Goal: Task Accomplishment & Management: Use online tool/utility

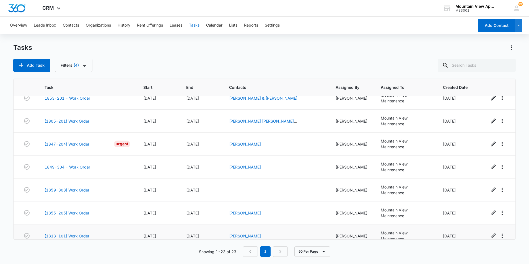
scroll to position [391, 0]
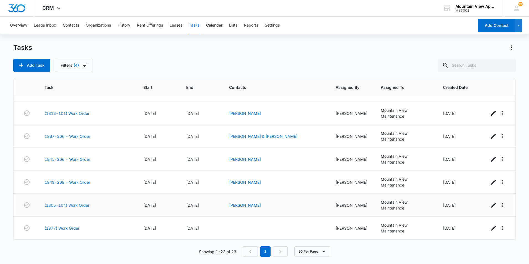
click at [68, 206] on link "(1805-104) Work Order" at bounding box center [67, 205] width 45 height 6
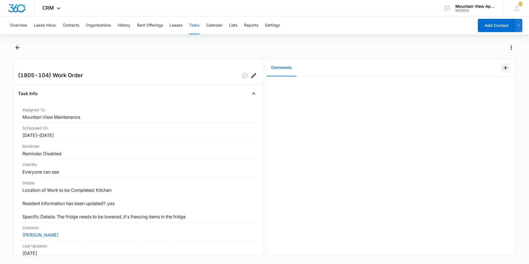
click at [503, 67] on icon "Add Comment" at bounding box center [506, 68] width 7 height 7
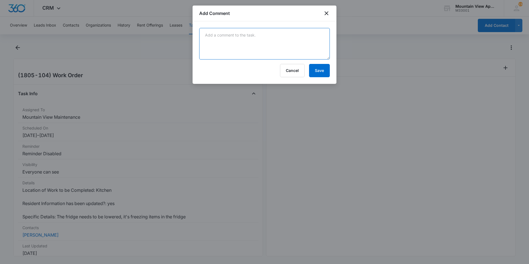
click at [266, 48] on textarea at bounding box center [264, 44] width 131 height 32
type textarea "t"
type textarea "Turned refridge temp down"
click at [322, 70] on button "Save" at bounding box center [319, 70] width 21 height 13
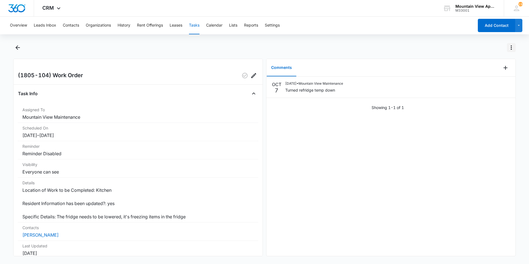
click at [512, 49] on icon "Actions" at bounding box center [511, 47] width 1 height 4
click at [485, 71] on div "Mark Complete" at bounding box center [488, 71] width 28 height 4
click at [17, 47] on icon "Back" at bounding box center [18, 47] width 4 height 4
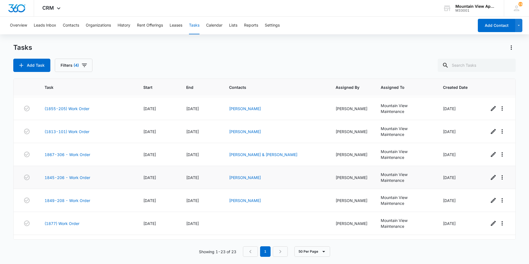
scroll to position [391, 0]
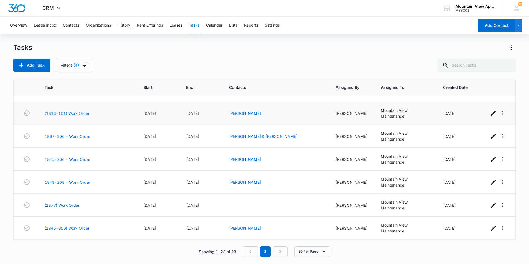
click at [67, 112] on link "(1813-101) Work Order" at bounding box center [67, 113] width 45 height 6
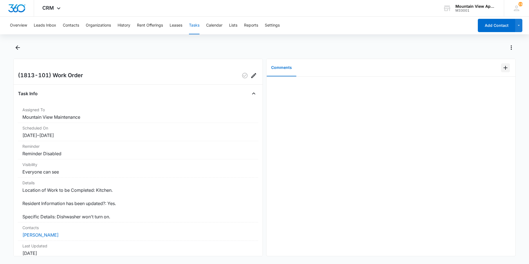
click at [504, 69] on icon "Add Comment" at bounding box center [506, 68] width 4 height 4
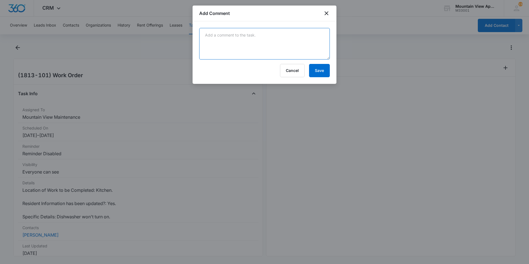
click at [290, 50] on textarea at bounding box center [264, 44] width 131 height 32
type textarea "tripped breaker and now it works"
drag, startPoint x: 323, startPoint y: 73, endPoint x: 330, endPoint y: 71, distance: 7.8
click at [323, 73] on button "Save" at bounding box center [319, 70] width 21 height 13
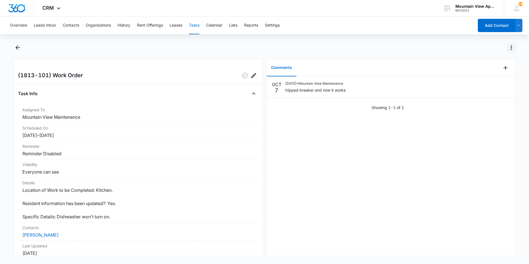
click at [513, 49] on icon "Actions" at bounding box center [511, 47] width 7 height 7
drag, startPoint x: 495, startPoint y: 72, endPoint x: 493, endPoint y: 69, distance: 3.7
click at [494, 71] on div "Mark Complete" at bounding box center [488, 71] width 28 height 4
click at [18, 46] on icon "Back" at bounding box center [17, 47] width 7 height 7
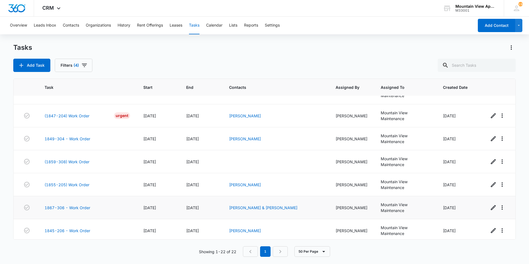
scroll to position [368, 0]
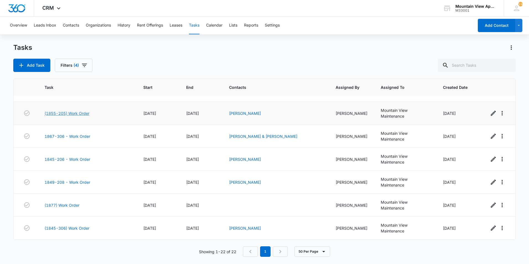
click at [65, 113] on link "(1855-205) Work Order" at bounding box center [67, 113] width 45 height 6
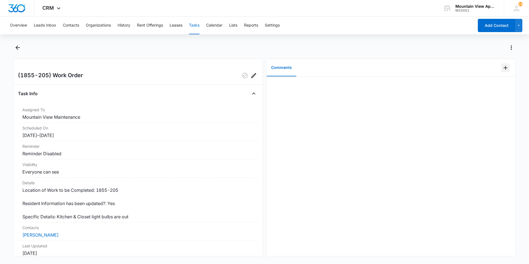
click at [503, 70] on icon "Add Comment" at bounding box center [506, 68] width 7 height 7
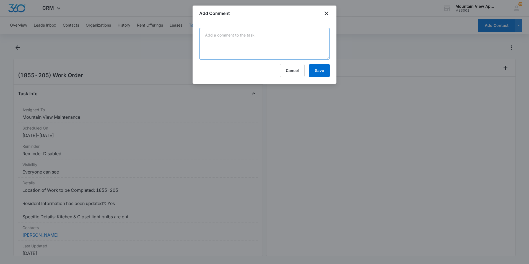
click at [297, 51] on textarea at bounding box center [264, 44] width 131 height 32
type textarea "Replaced 2 disk lites"
click at [320, 75] on button "Save" at bounding box center [319, 70] width 21 height 13
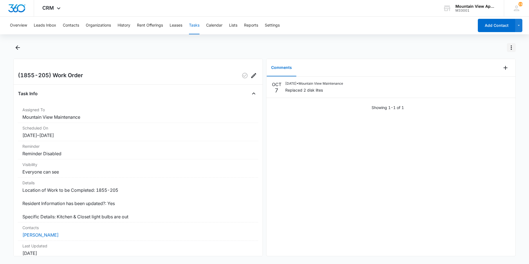
click at [512, 49] on icon "Actions" at bounding box center [511, 47] width 1 height 4
click at [477, 71] on div "Mark Complete" at bounding box center [488, 71] width 28 height 4
click at [16, 47] on icon "Back" at bounding box center [18, 47] width 4 height 4
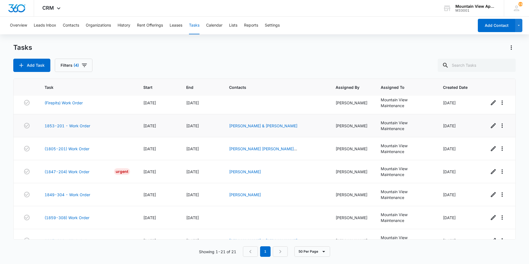
scroll to position [234, 0]
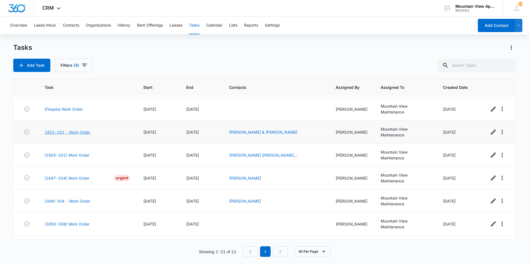
click at [64, 132] on link "1853-201 - Work Order" at bounding box center [68, 132] width 46 height 6
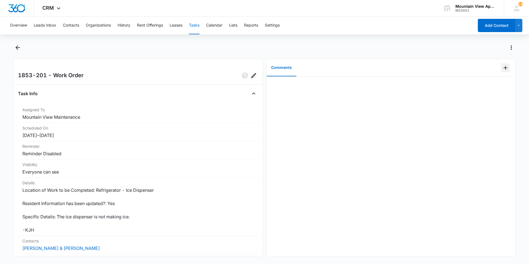
click at [503, 68] on icon "Add Comment" at bounding box center [506, 68] width 7 height 7
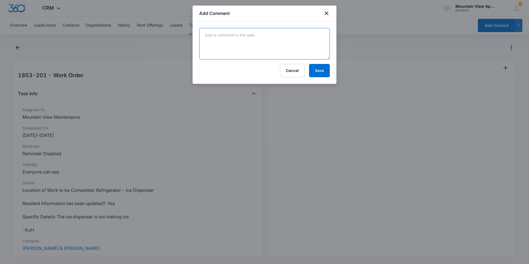
click at [215, 47] on textarea at bounding box center [264, 44] width 131 height 32
type textarea "Reset ice maker button , tenant will keep us updated on the situation"
drag, startPoint x: 324, startPoint y: 74, endPoint x: 320, endPoint y: 74, distance: 3.6
click at [323, 74] on button "Save" at bounding box center [319, 70] width 21 height 13
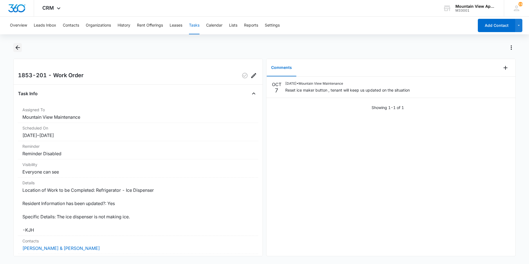
click at [17, 48] on icon "Back" at bounding box center [18, 47] width 4 height 4
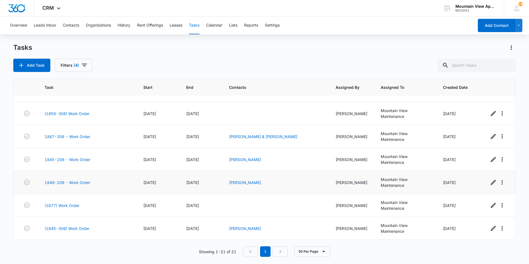
scroll to position [345, 0]
click at [73, 228] on link "(1845-306) Work Order" at bounding box center [67, 228] width 45 height 6
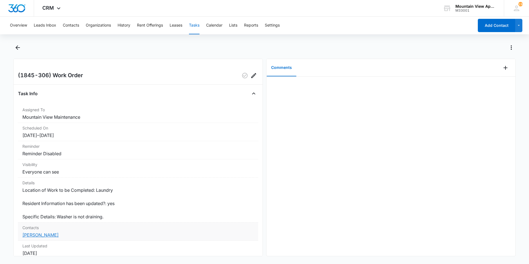
click at [56, 236] on link "[PERSON_NAME]" at bounding box center [40, 235] width 36 height 6
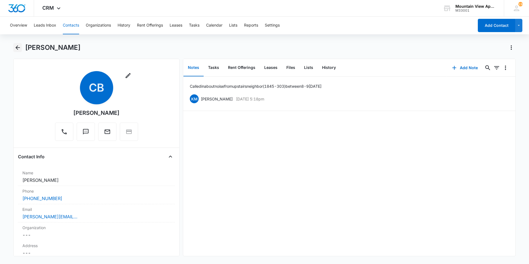
click at [16, 49] on icon "Back" at bounding box center [17, 47] width 7 height 7
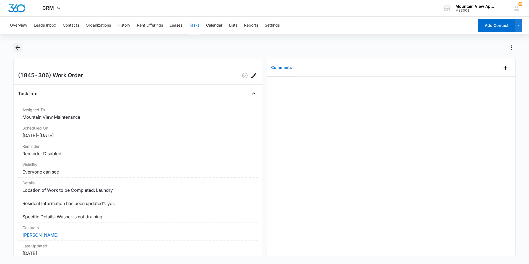
click at [18, 49] on icon "Back" at bounding box center [17, 47] width 7 height 7
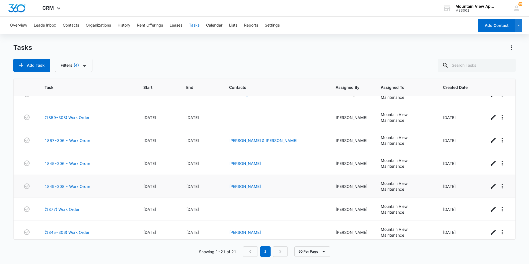
scroll to position [345, 0]
